Goal: Use online tool/utility: Utilize a website feature to perform a specific function

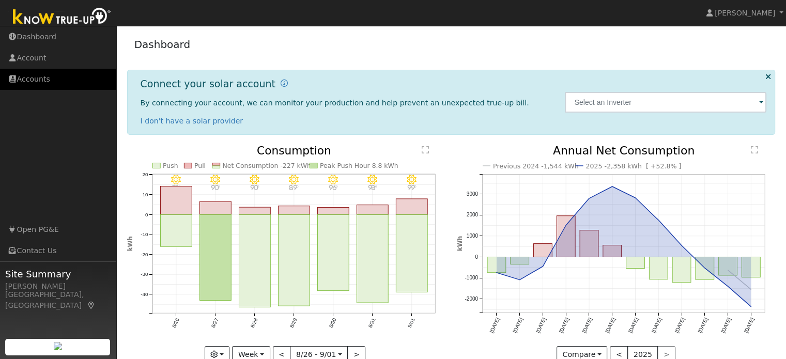
click at [35, 84] on link "Accounts" at bounding box center [58, 79] width 116 height 21
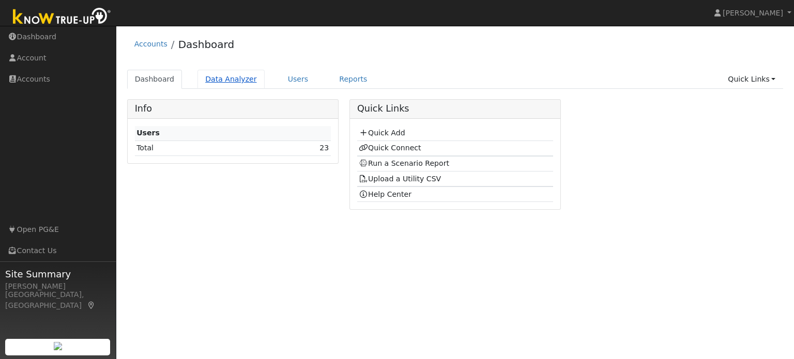
click at [236, 78] on link "Data Analyzer" at bounding box center [230, 79] width 67 height 19
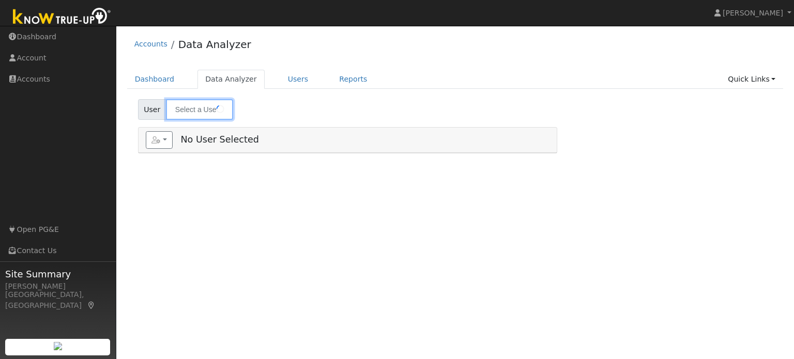
type input "[PERSON_NAME]"
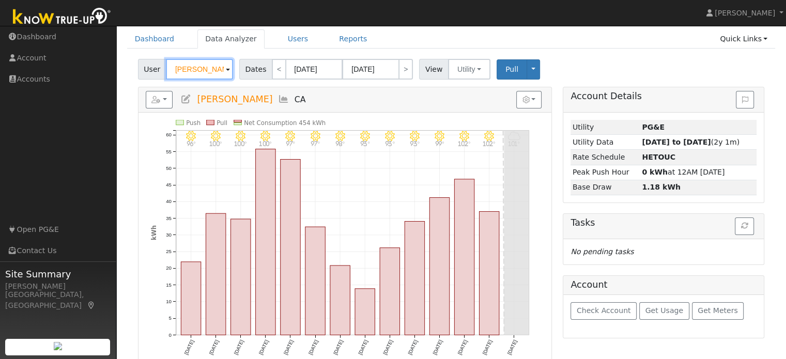
scroll to position [56, 0]
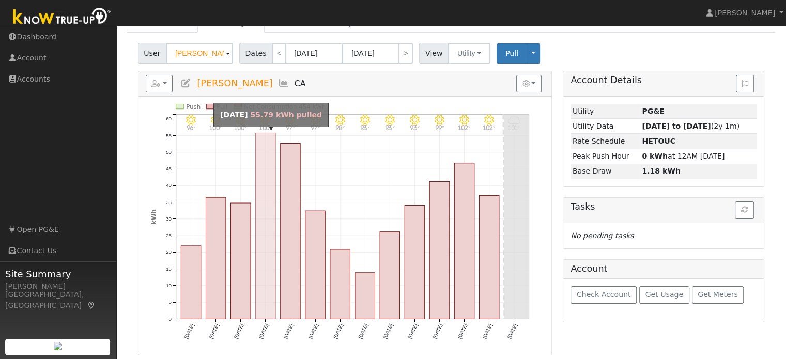
click at [260, 188] on rect "onclick=""" at bounding box center [265, 226] width 20 height 186
type input "[DATE]"
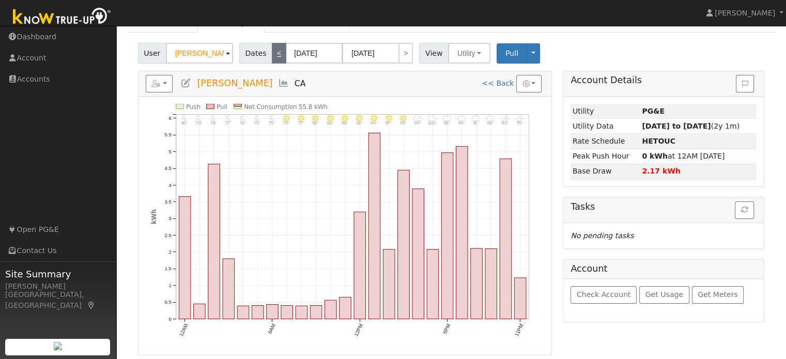
click at [273, 61] on link "<" at bounding box center [279, 53] width 14 height 21
type input "[DATE]"
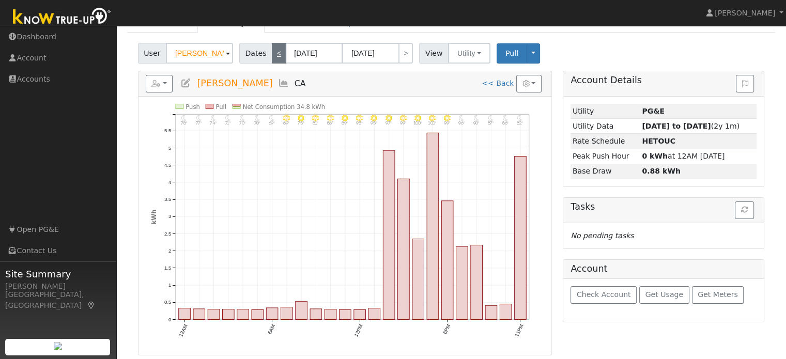
click at [273, 59] on link "<" at bounding box center [279, 53] width 14 height 21
type input "[DATE]"
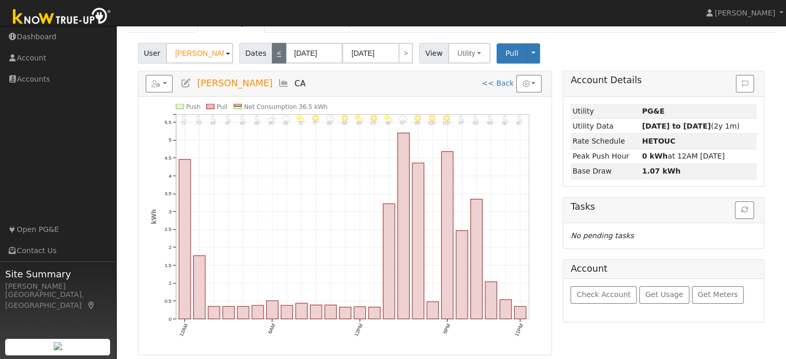
click at [275, 52] on link "<" at bounding box center [279, 53] width 14 height 21
type input "[DATE]"
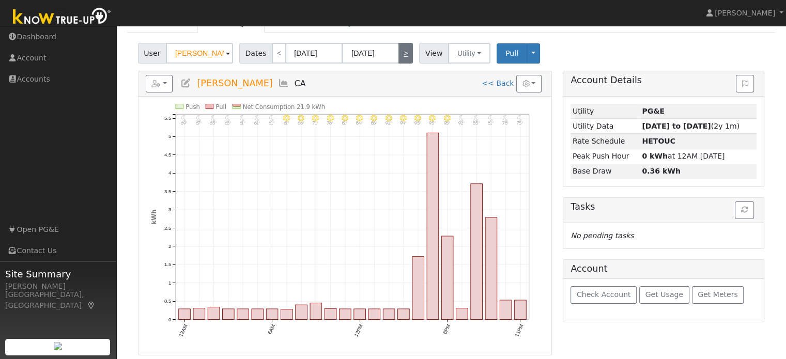
click at [398, 55] on link ">" at bounding box center [405, 53] width 14 height 21
type input "[DATE]"
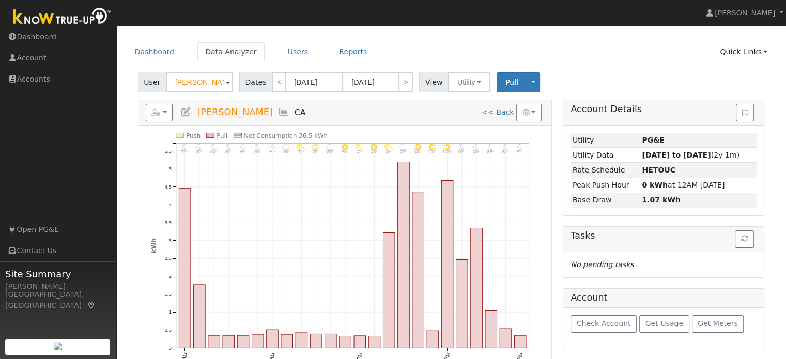
scroll to position [52, 0]
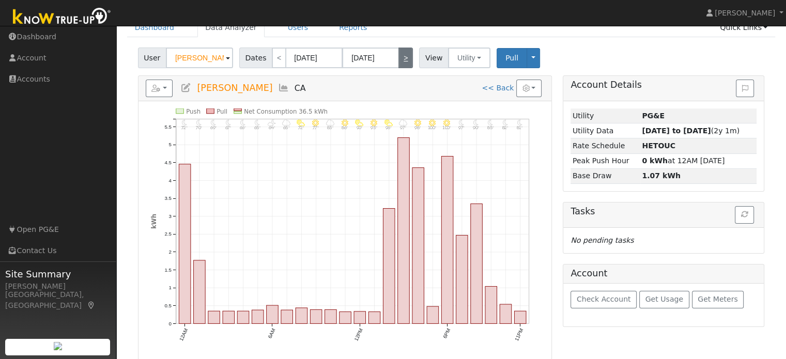
click at [401, 58] on link ">" at bounding box center [405, 58] width 14 height 21
type input "[DATE]"
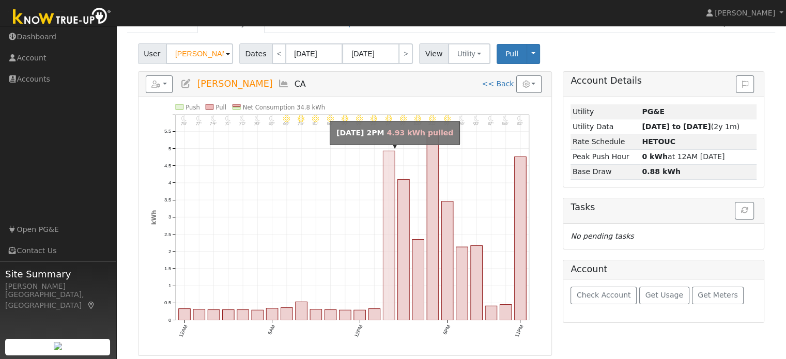
scroll to position [56, 0]
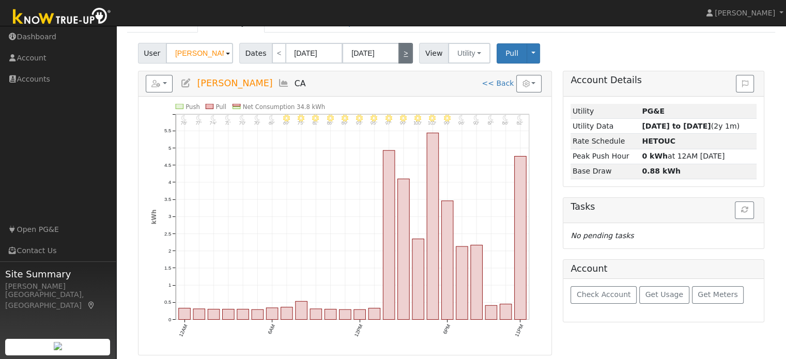
click at [402, 54] on link ">" at bounding box center [405, 53] width 14 height 21
type input "[DATE]"
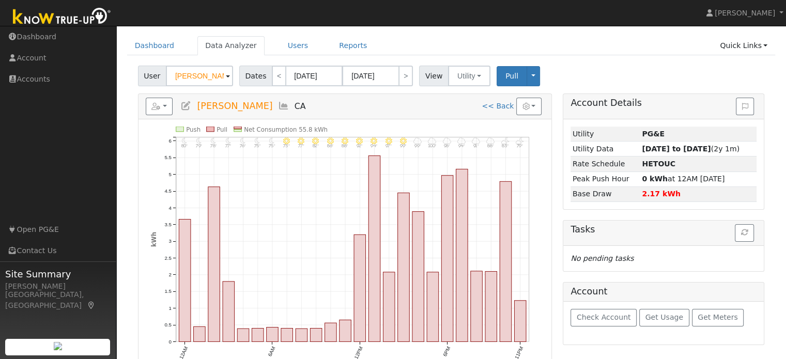
scroll to position [52, 0]
